Goal: Information Seeking & Learning: Check status

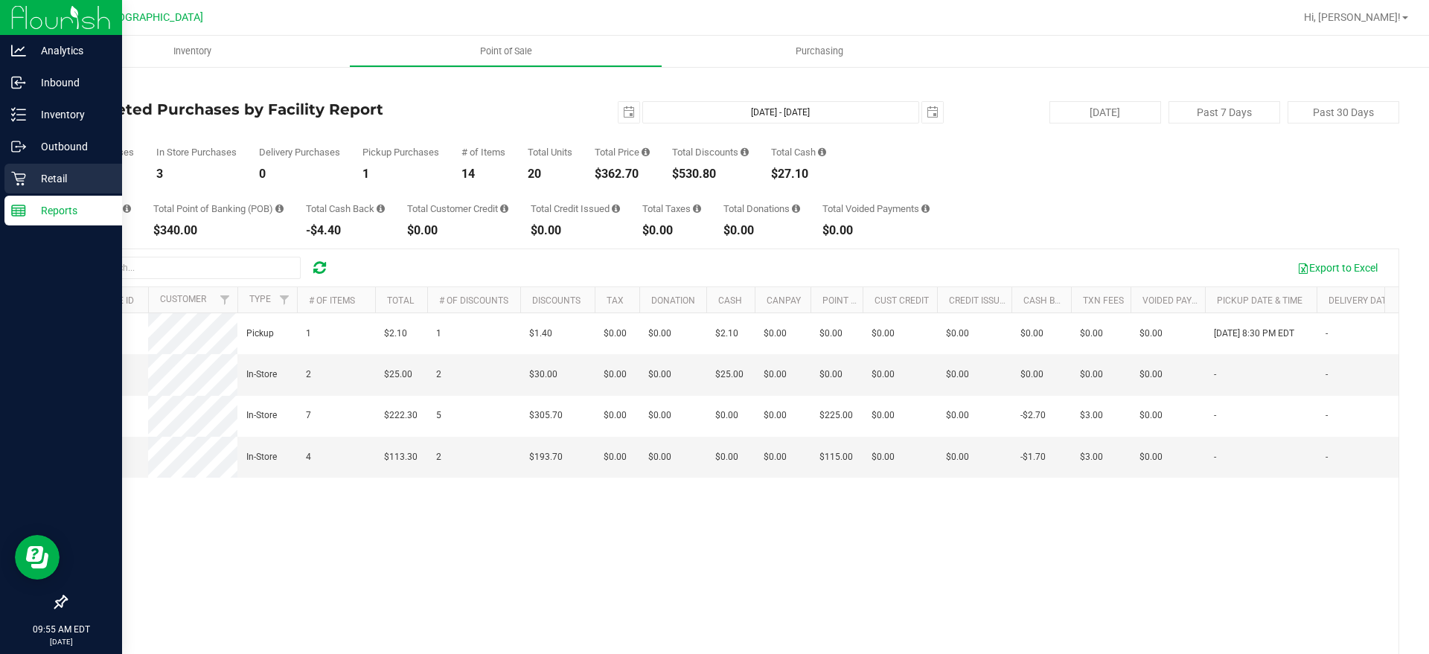
click at [48, 168] on div "Retail" at bounding box center [63, 179] width 118 height 30
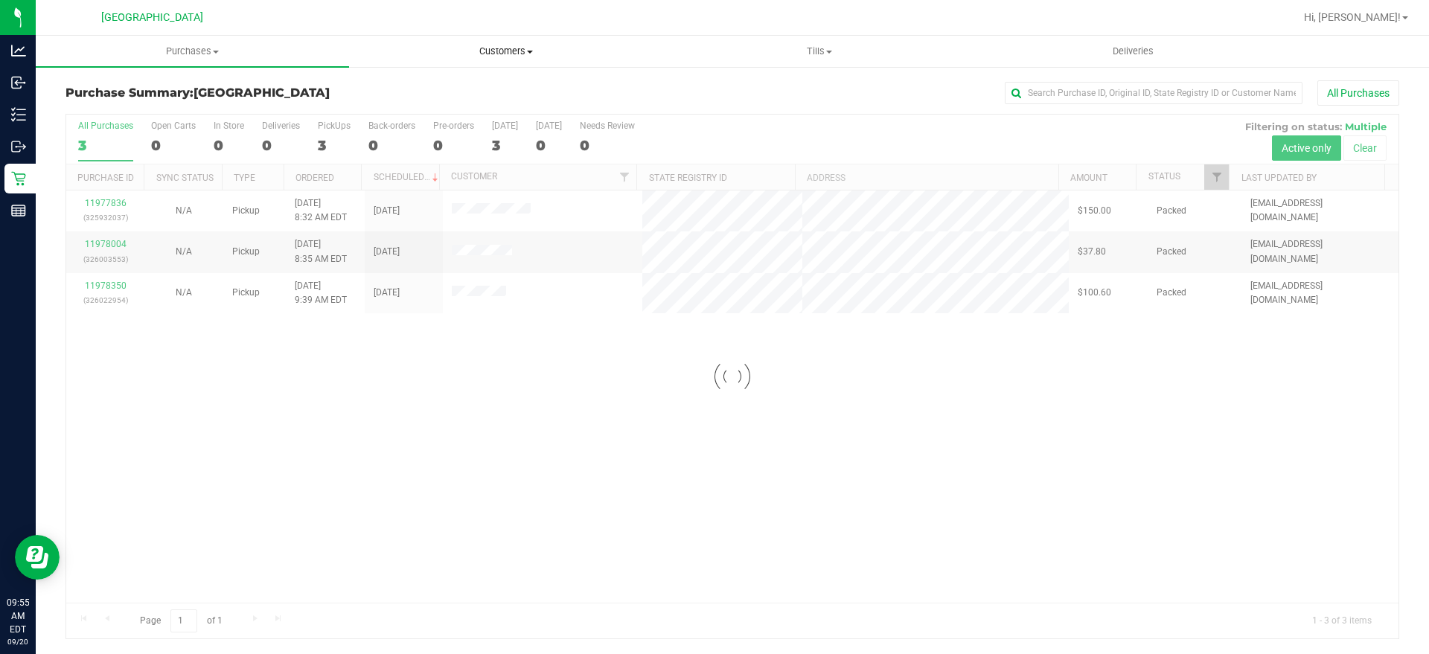
click at [473, 47] on span "Customers" at bounding box center [506, 51] width 312 height 13
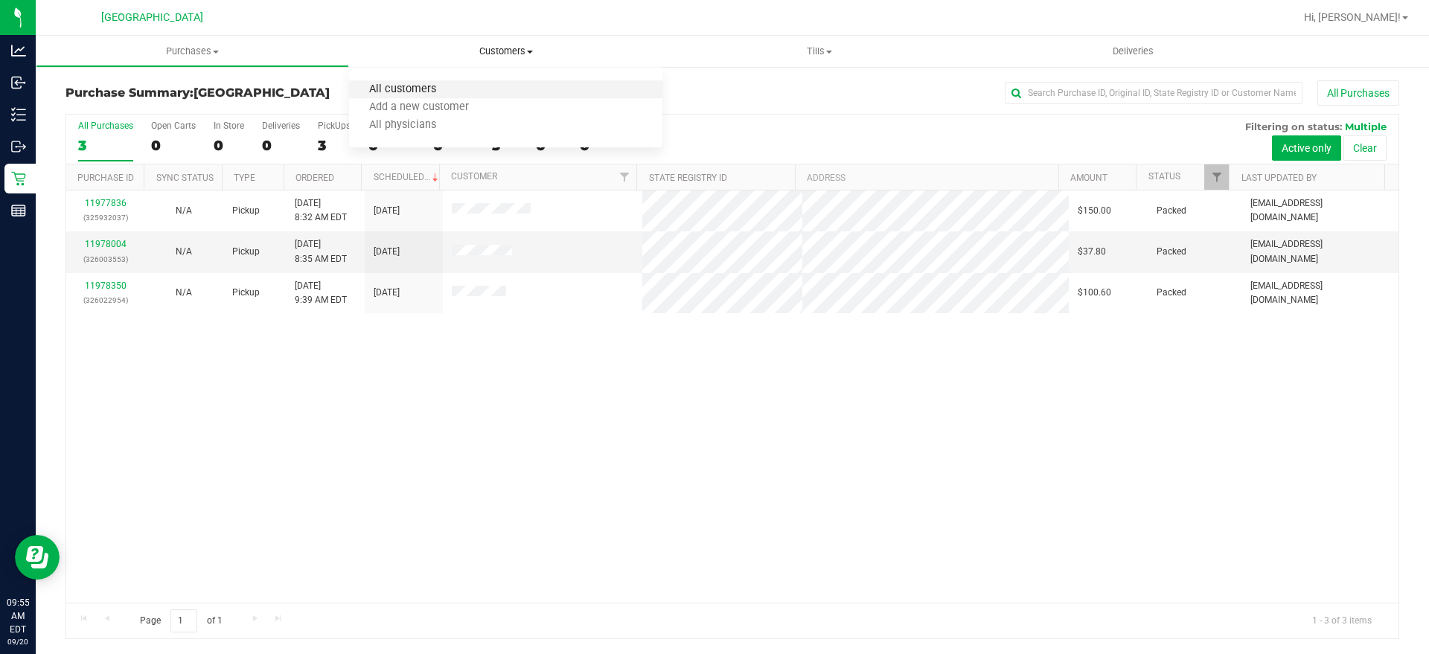
click at [445, 89] on span "All customers" at bounding box center [402, 89] width 107 height 13
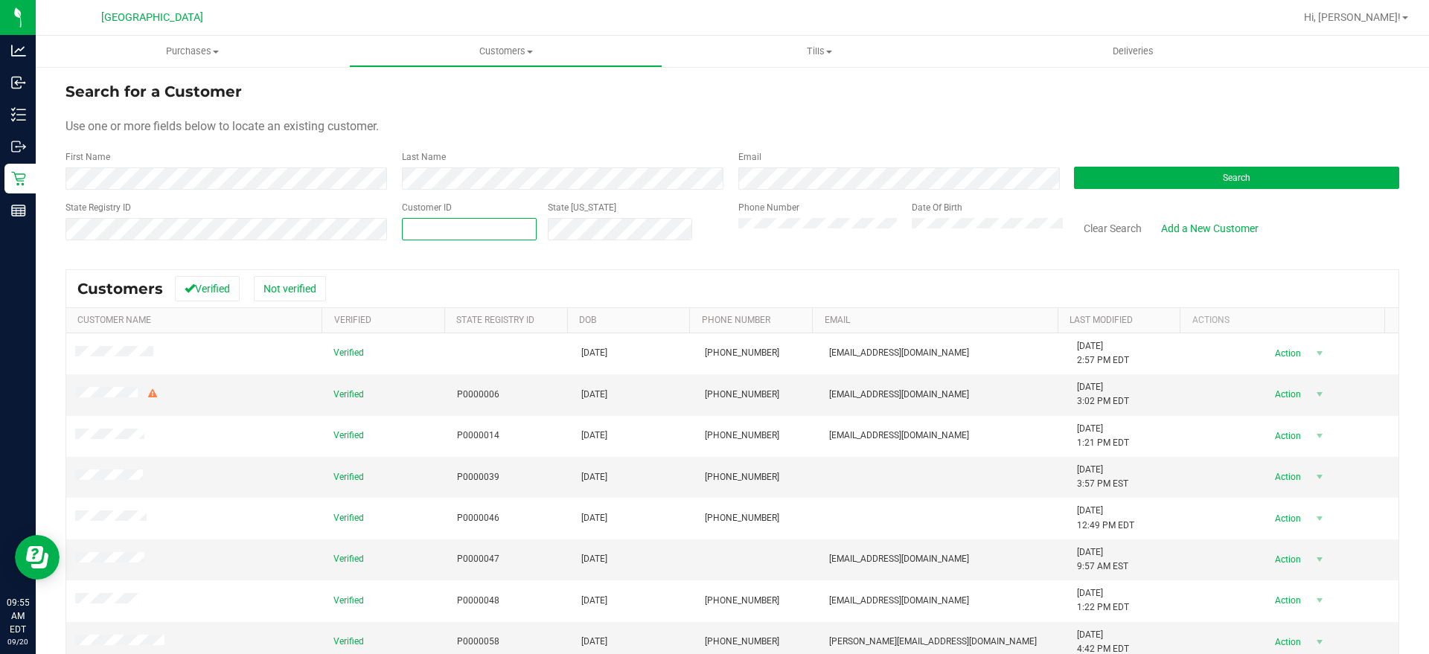
click at [513, 223] on span at bounding box center [469, 229] width 135 height 22
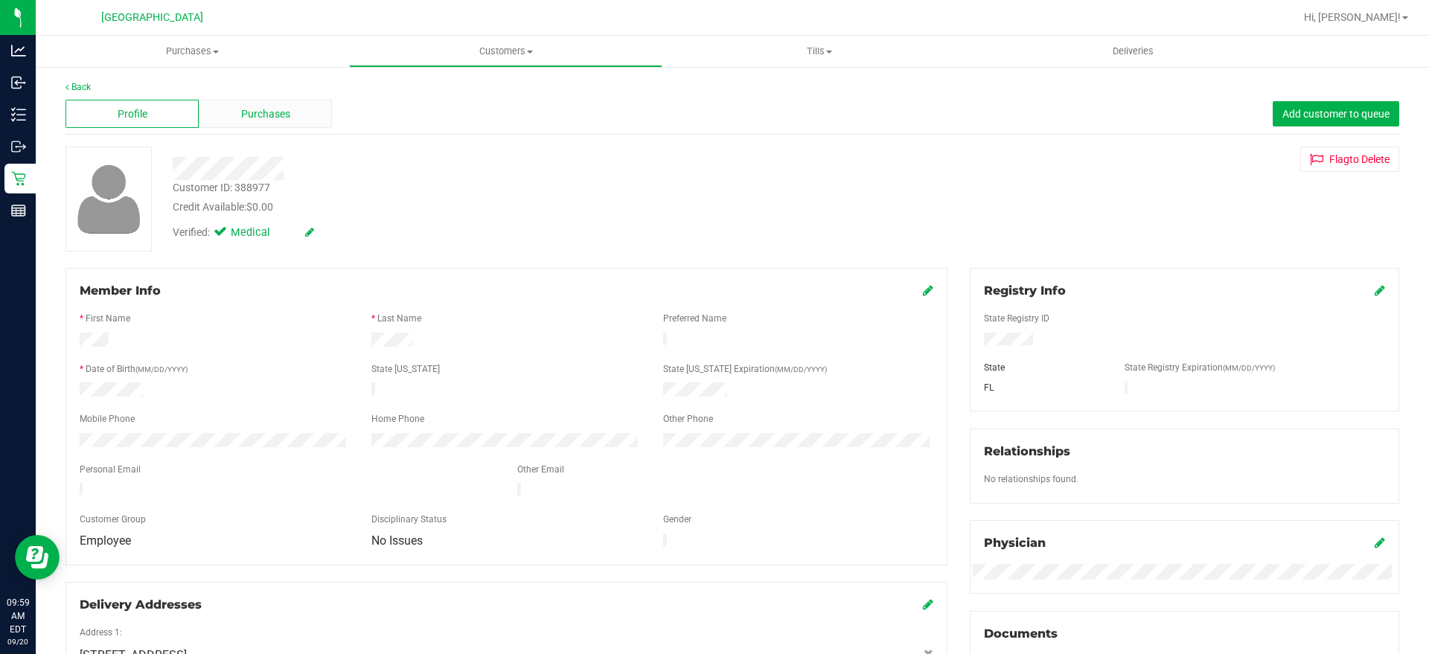
click at [265, 102] on div "Purchases" at bounding box center [265, 114] width 133 height 28
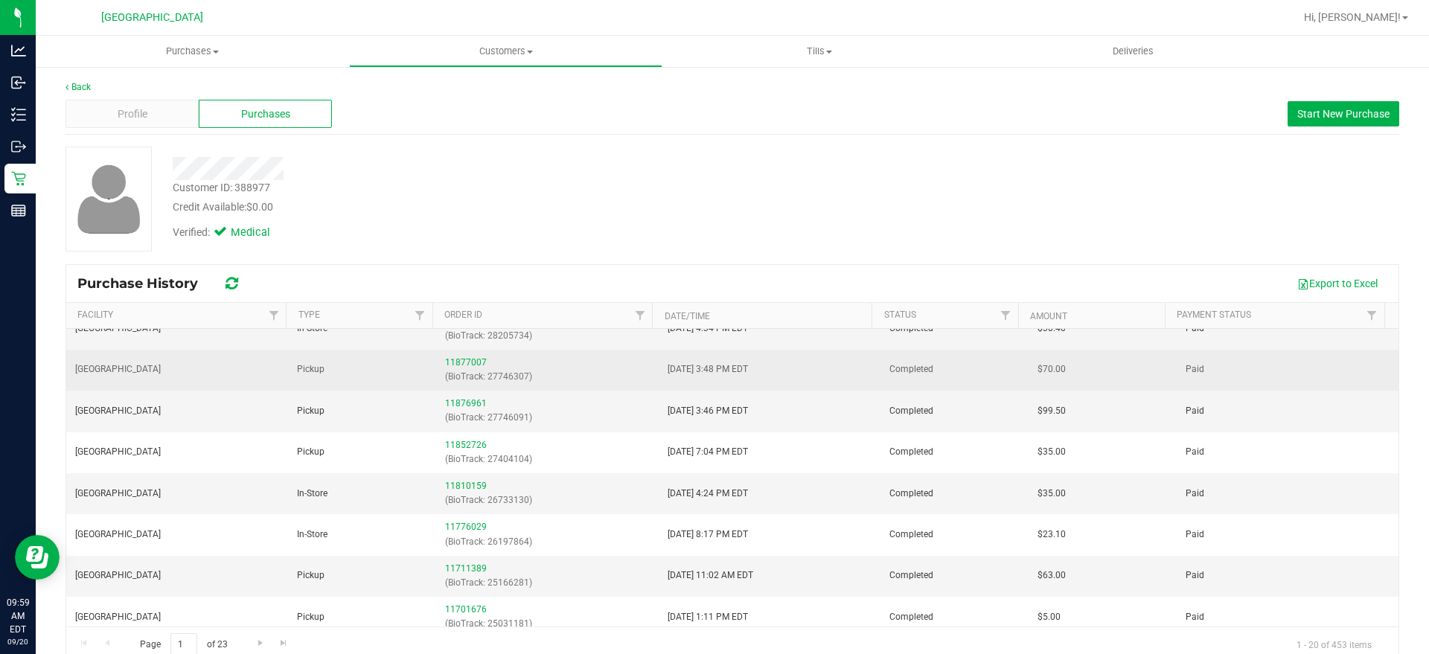
scroll to position [93, 0]
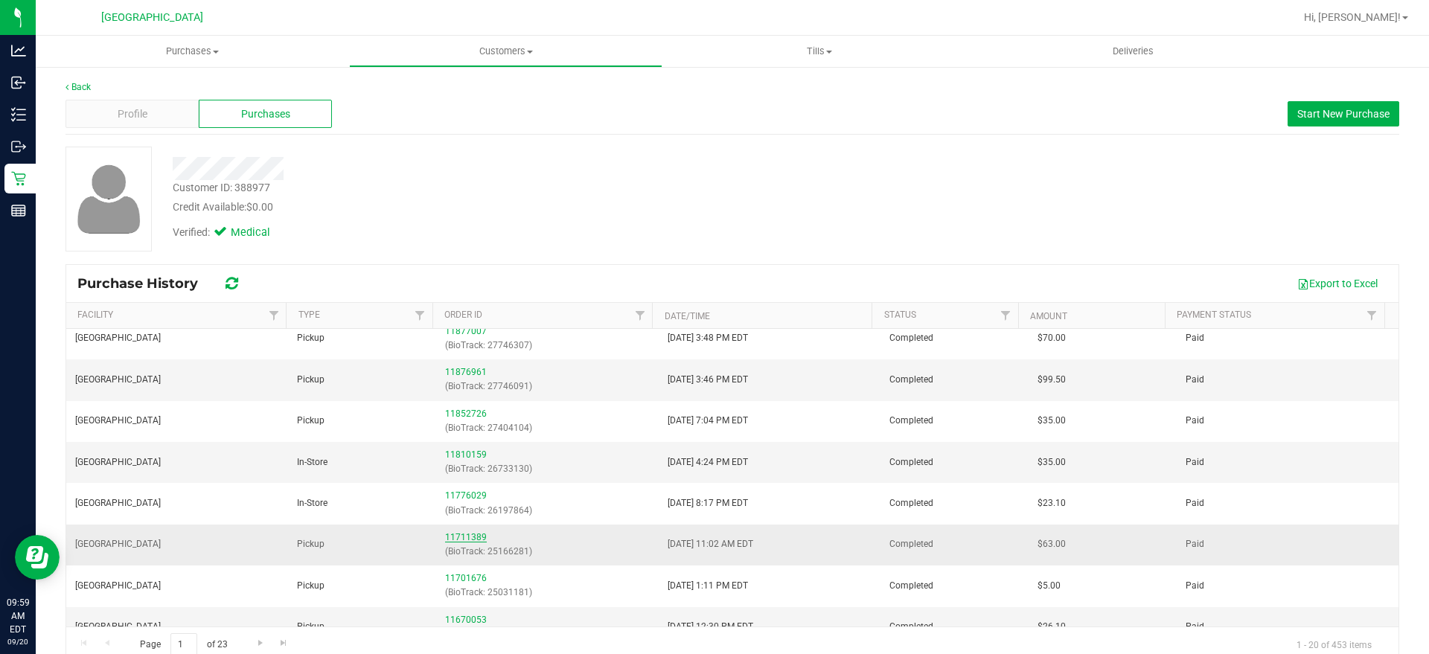
click at [456, 541] on link "11711389" at bounding box center [466, 537] width 42 height 10
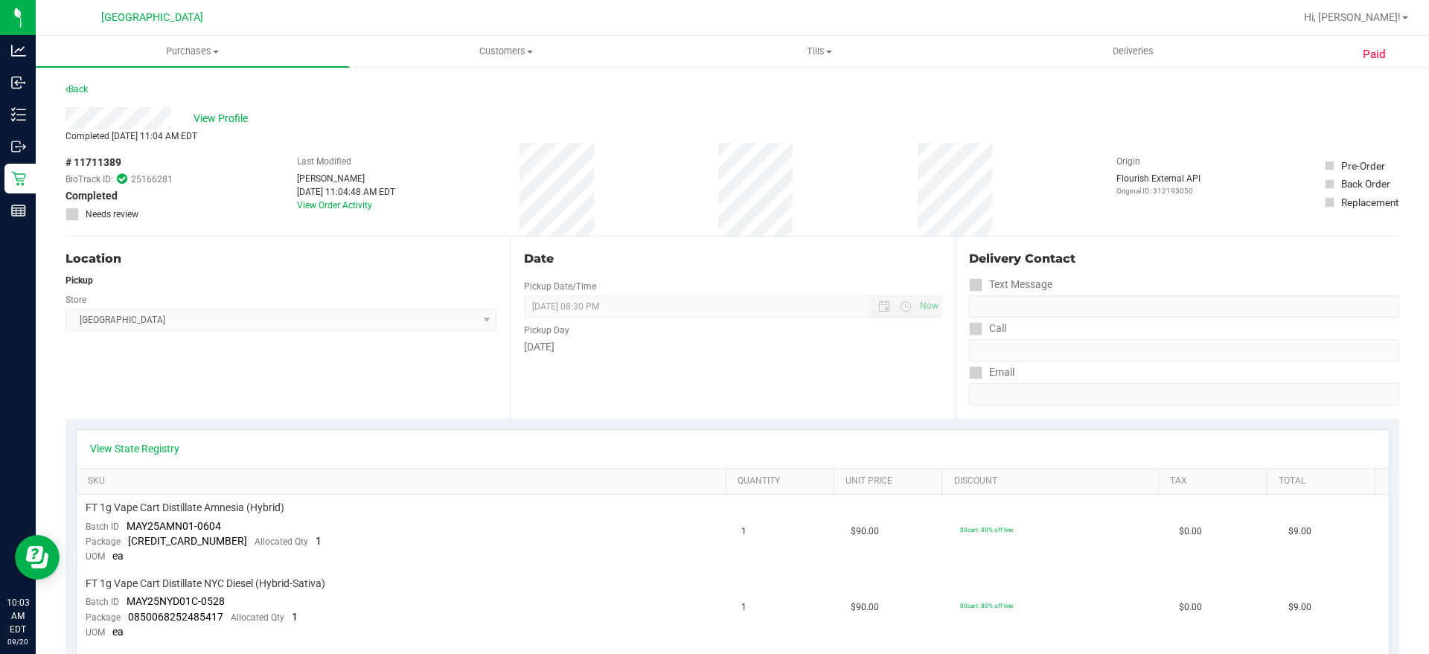
click at [78, 95] on div "Back" at bounding box center [77, 89] width 22 height 18
click at [83, 84] on link "Back" at bounding box center [77, 89] width 22 height 10
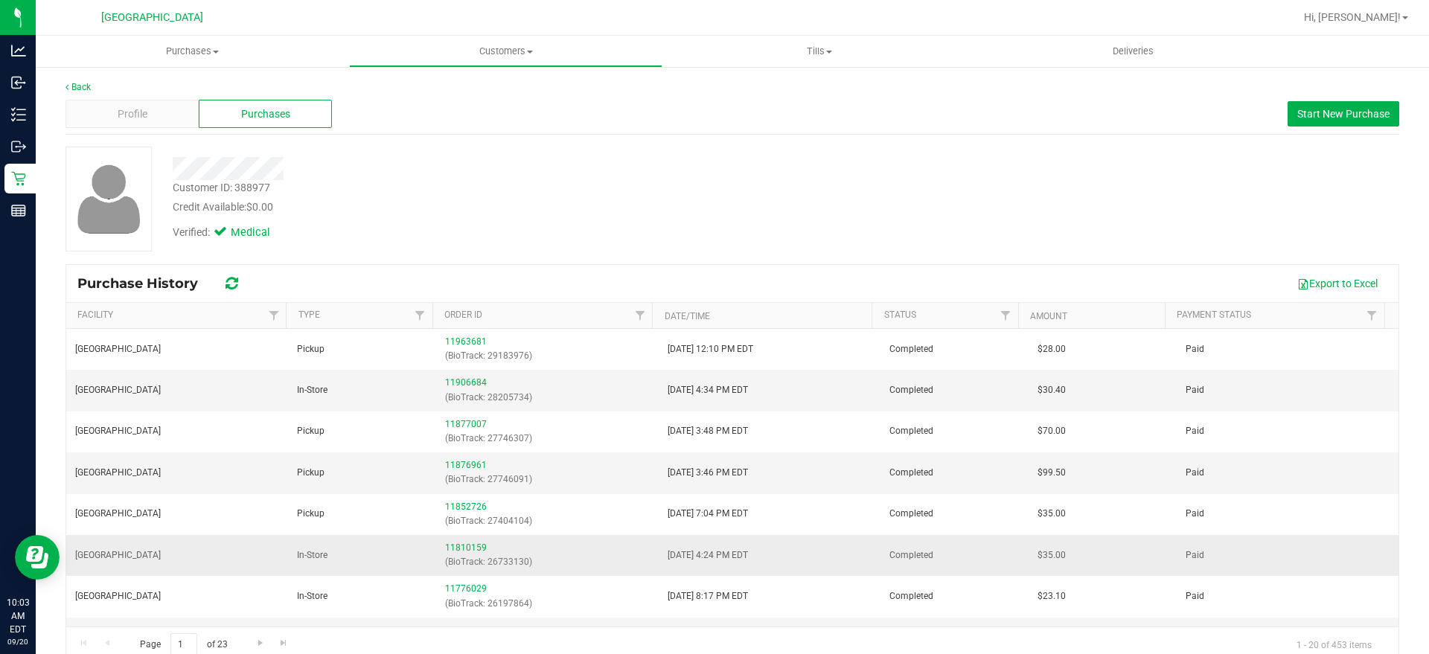
scroll to position [93, 0]
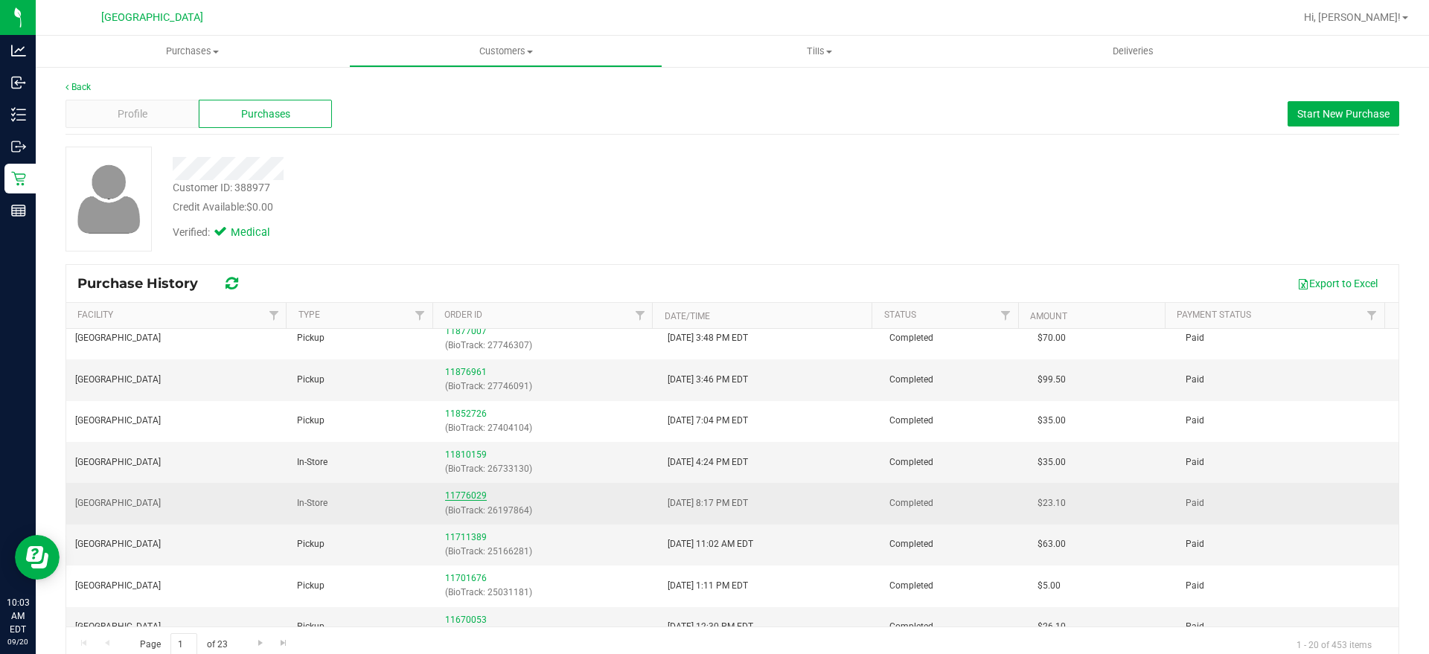
click at [471, 495] on link "11776029" at bounding box center [466, 496] width 42 height 10
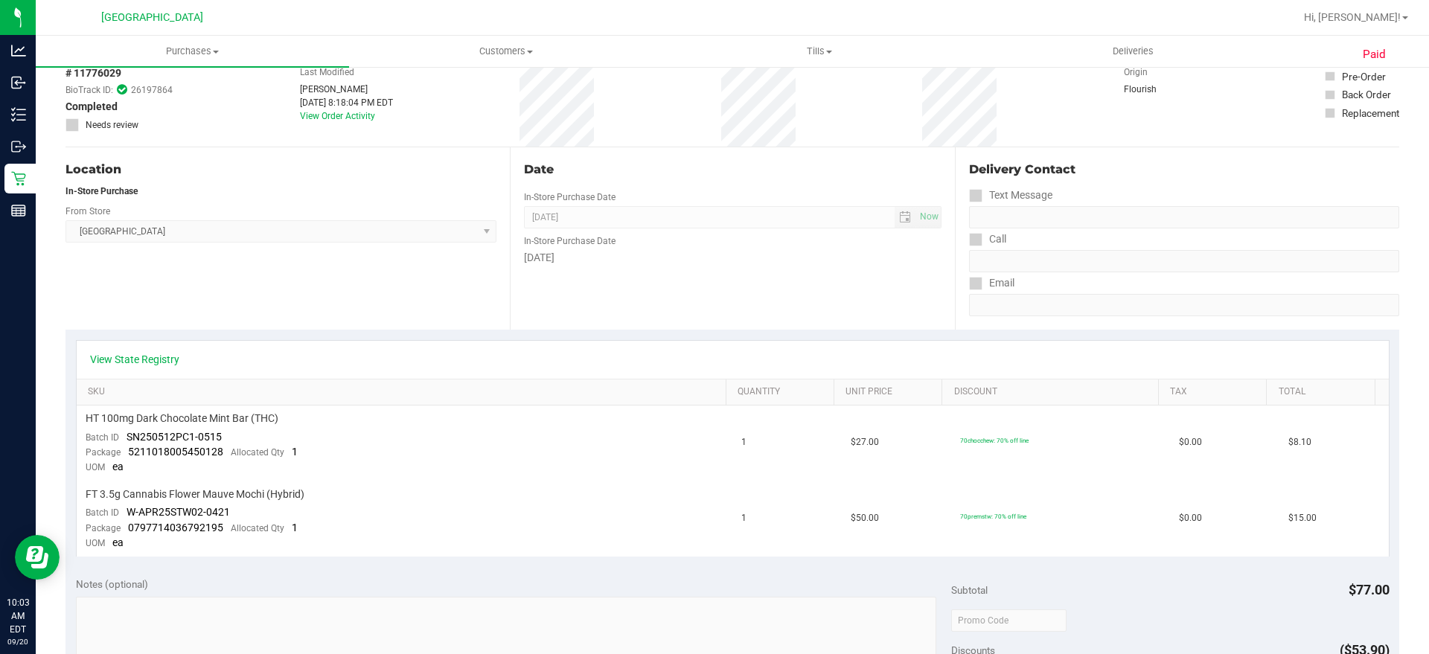
scroll to position [279, 0]
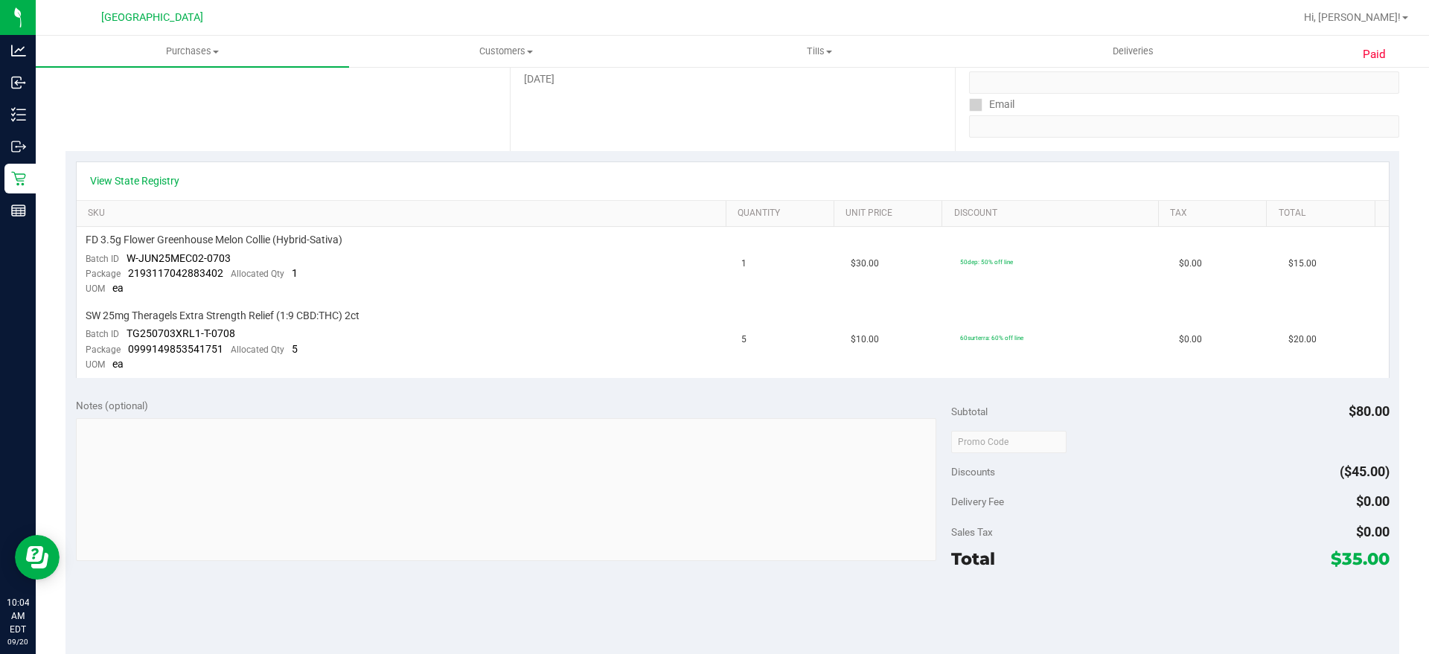
scroll to position [279, 0]
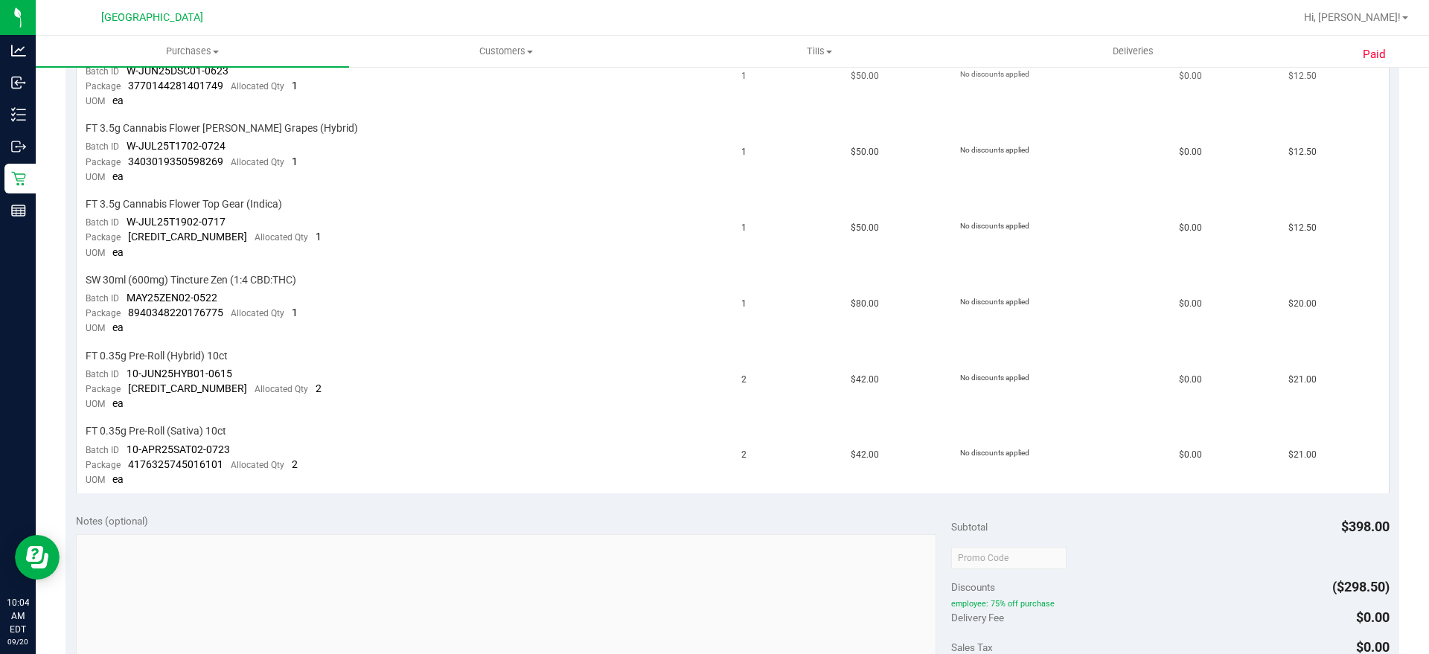
scroll to position [465, 0]
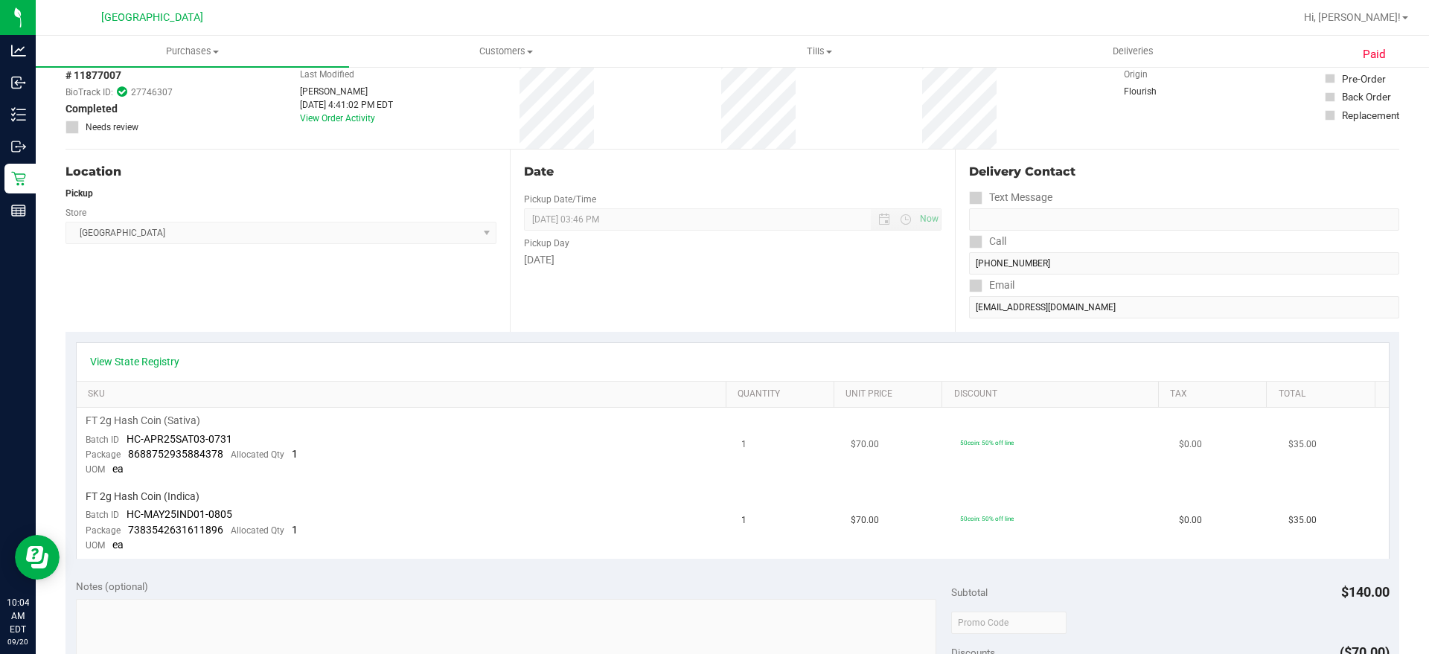
scroll to position [186, 0]
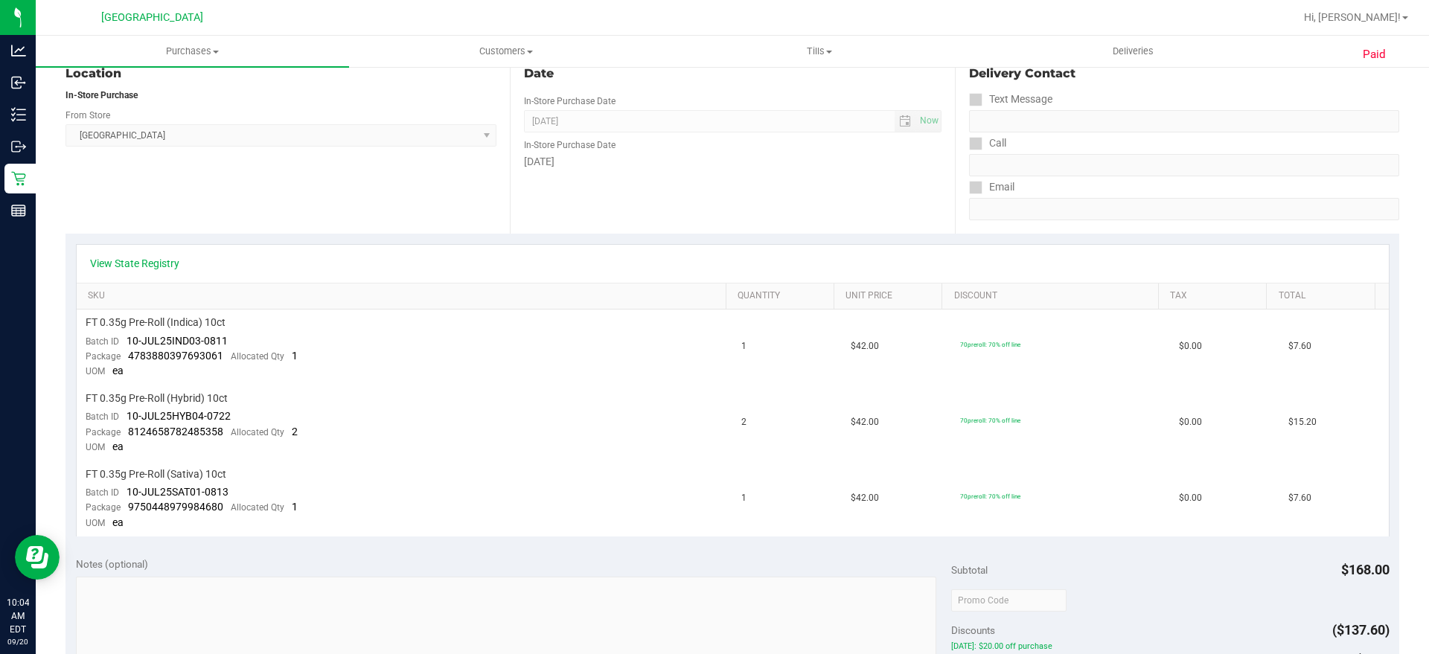
scroll to position [186, 0]
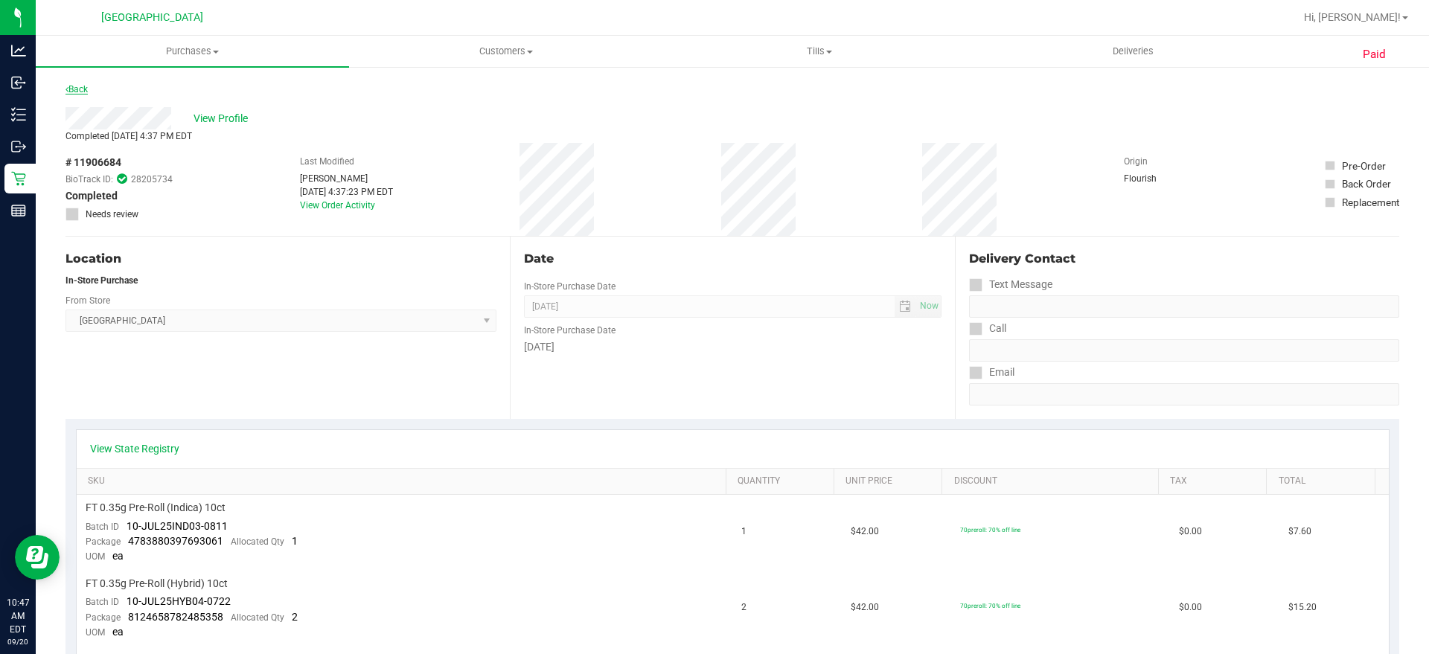
click at [75, 92] on link "Back" at bounding box center [77, 89] width 22 height 10
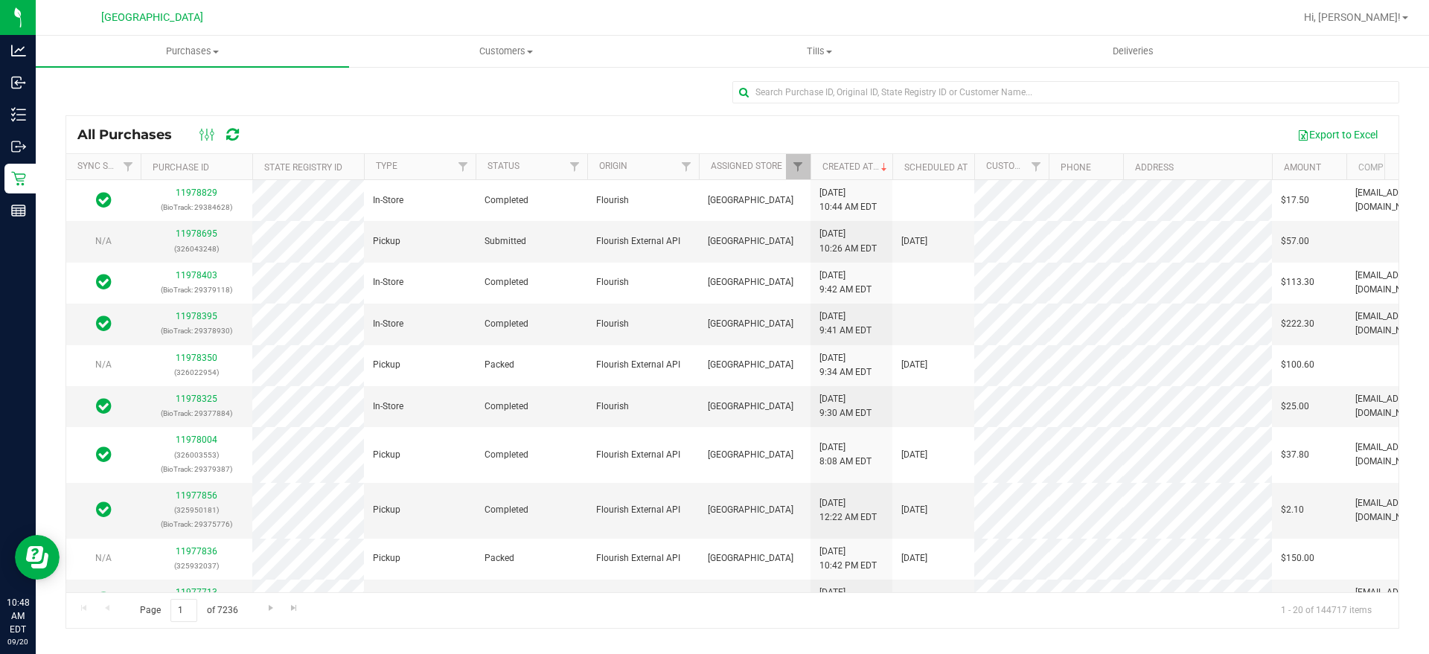
click at [951, 115] on div "All Purchases Export to Excel Sync Status Purchase ID State Registry ID Type St…" at bounding box center [733, 372] width 1334 height 514
click at [949, 101] on input "text" at bounding box center [1066, 92] width 667 height 22
type input "[PERSON_NAME]"
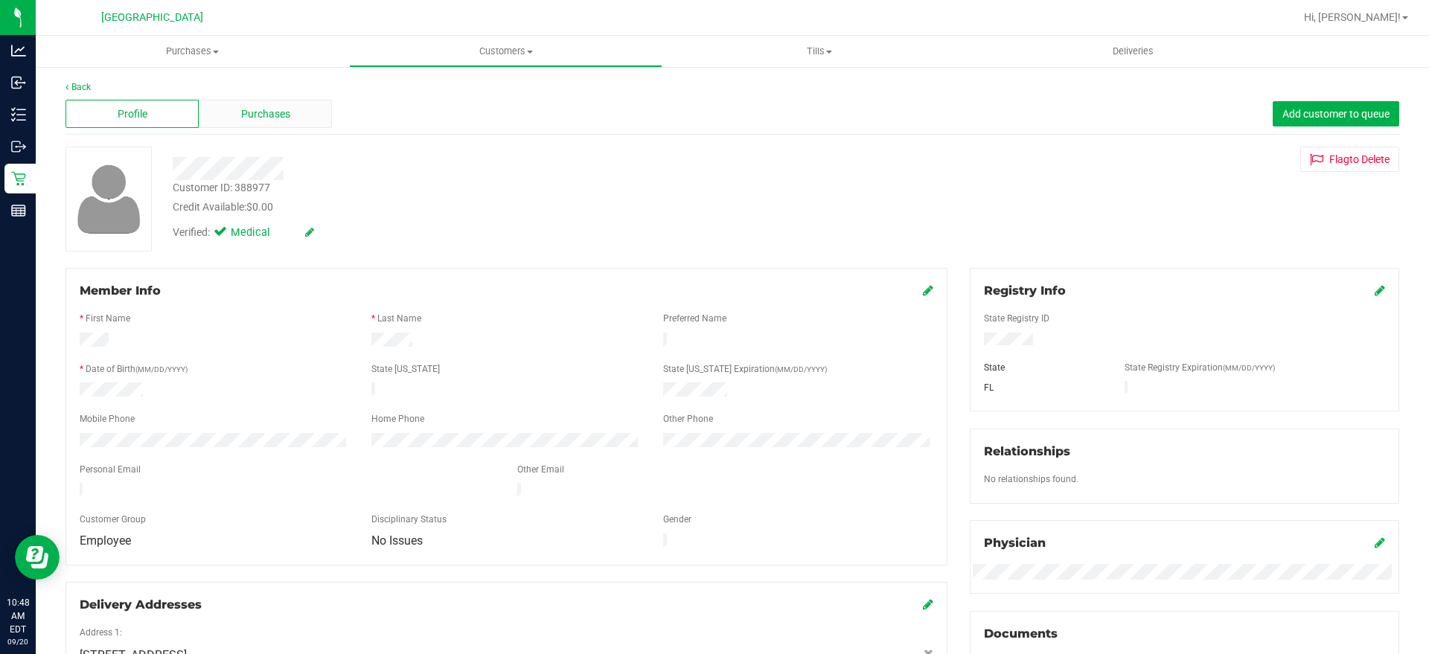
click at [243, 126] on div "Purchases" at bounding box center [265, 114] width 133 height 28
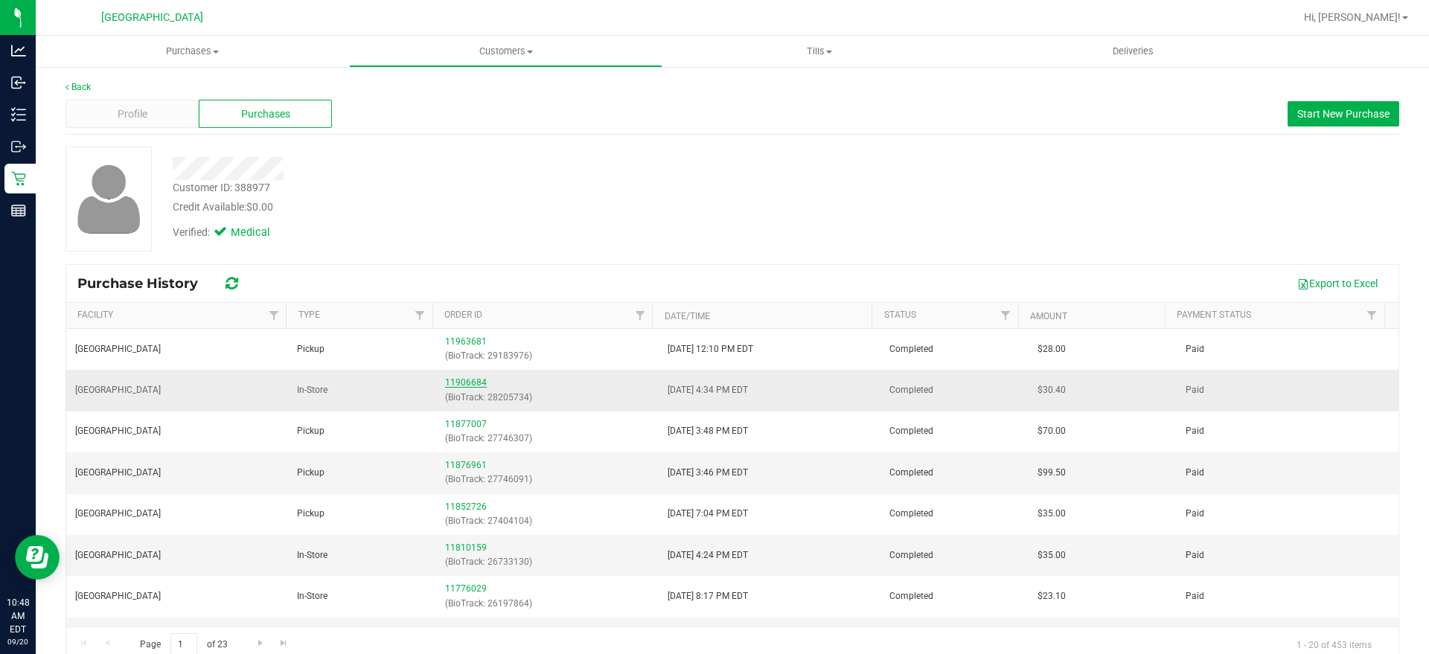
click at [456, 377] on link "11906684" at bounding box center [466, 382] width 42 height 10
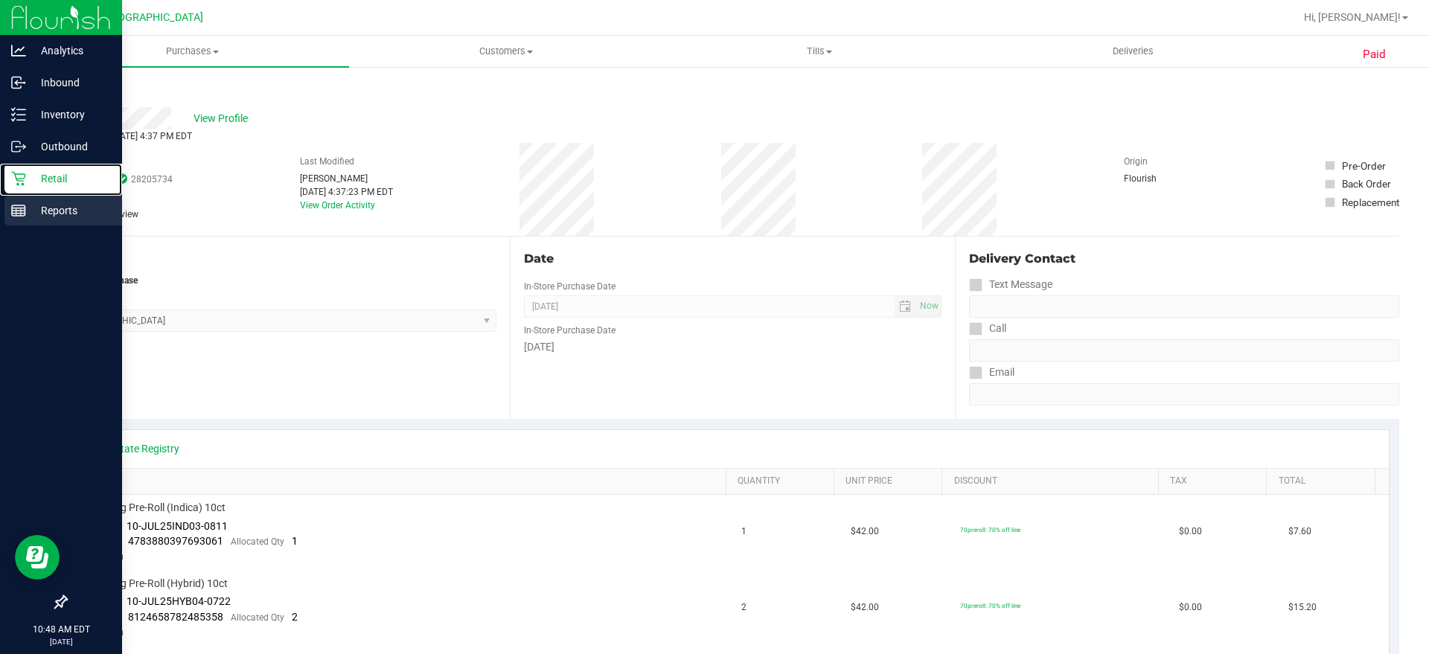
click at [7, 195] on nav "Analytics Inbound Inventory Outbound Retail Reports 10:48 AM EDT [DATE] 09/20" at bounding box center [61, 327] width 122 height 654
